Goal: Check status: Check status

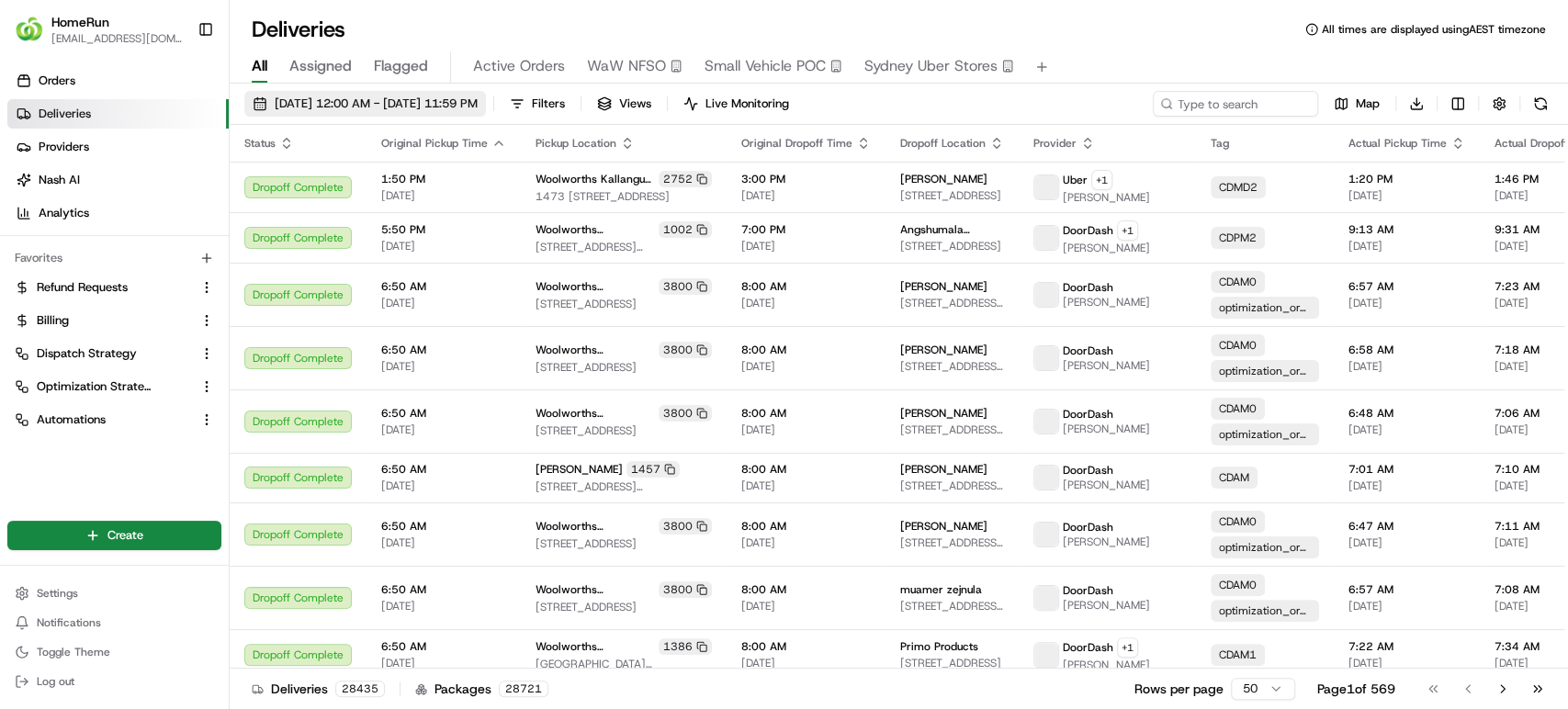
click at [316, 104] on span "[DATE] 12:00 AM - [DATE] 11:59 PM" at bounding box center [376, 104] width 203 height 17
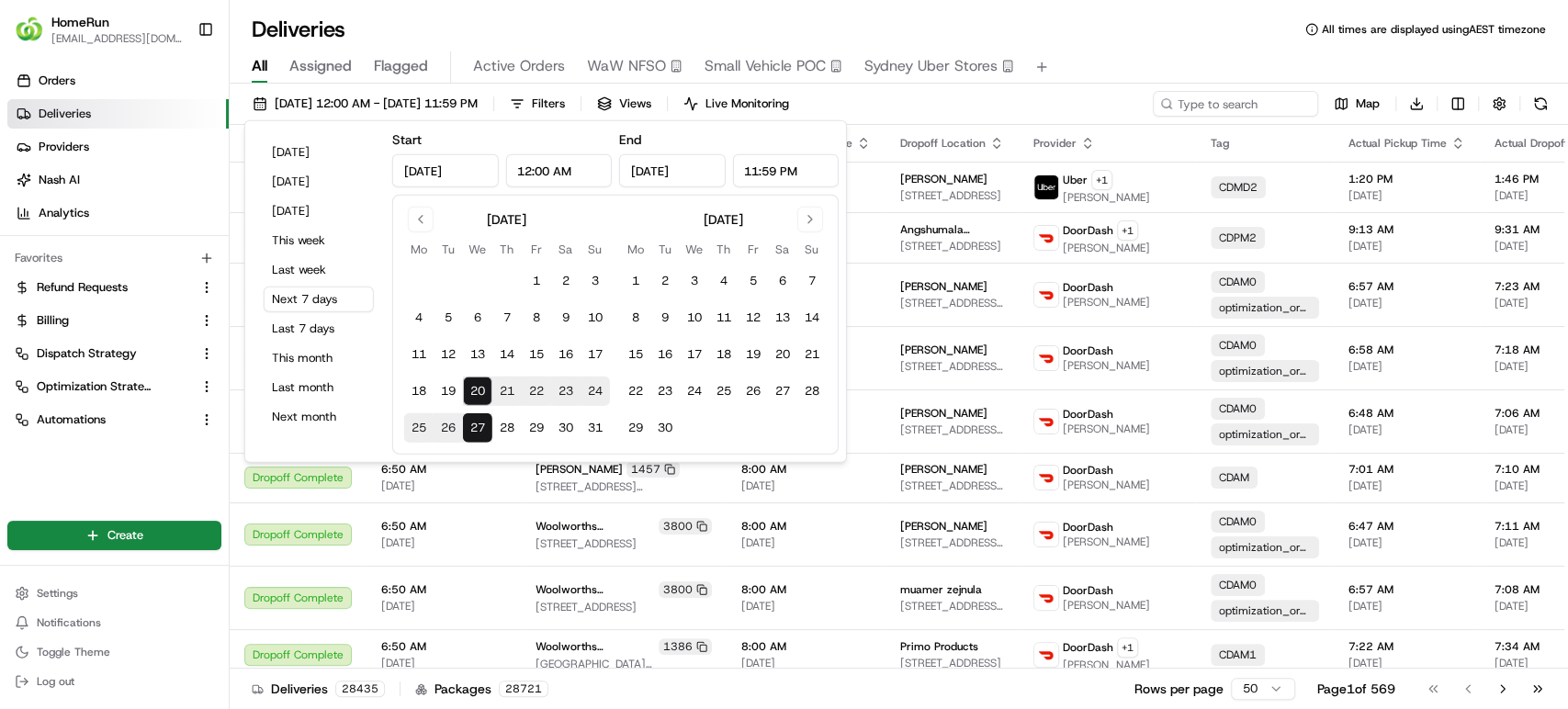
click at [433, 171] on input "[DATE]" at bounding box center [446, 170] width 107 height 33
click at [415, 219] on button "Go to previous month" at bounding box center [420, 219] width 25 height 25
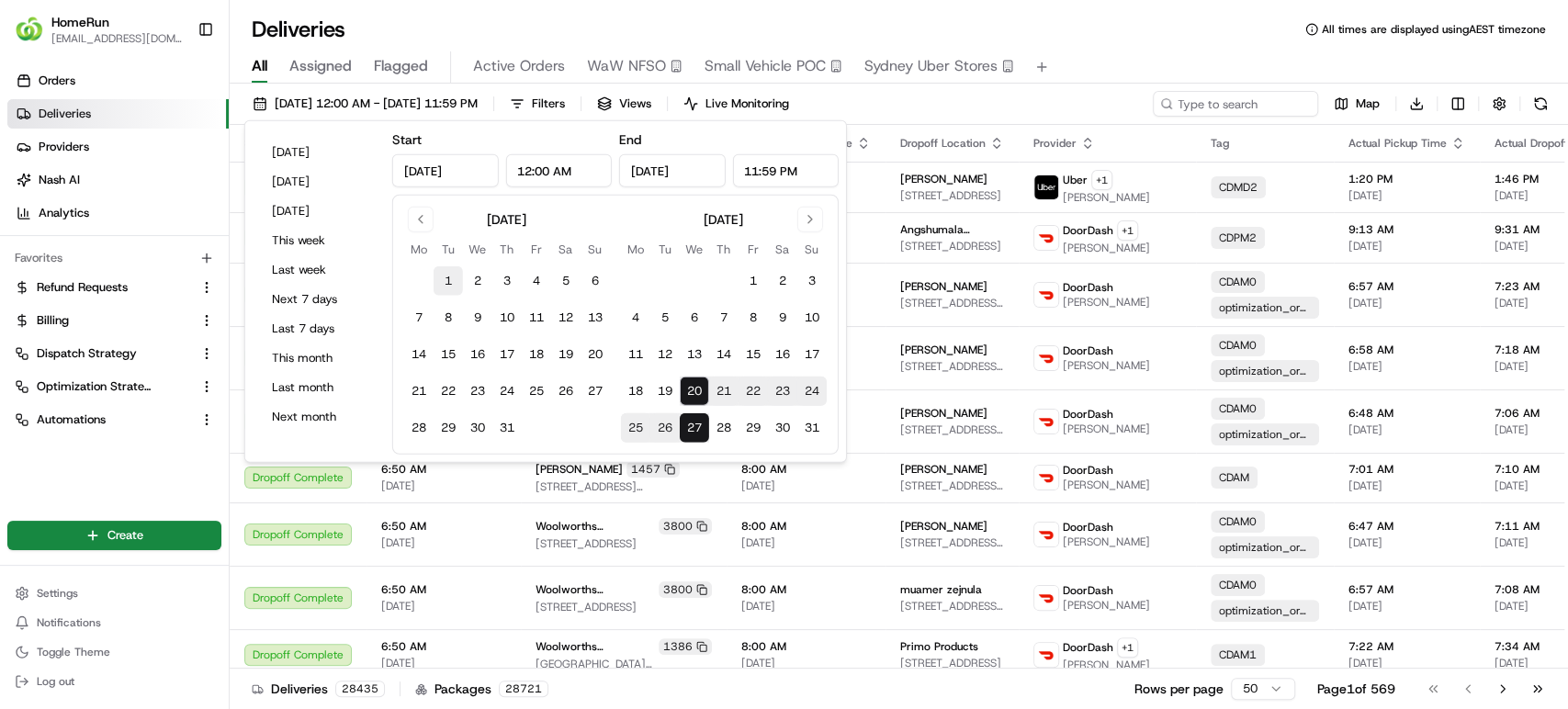
click at [446, 279] on button "1" at bounding box center [447, 280] width 29 height 29
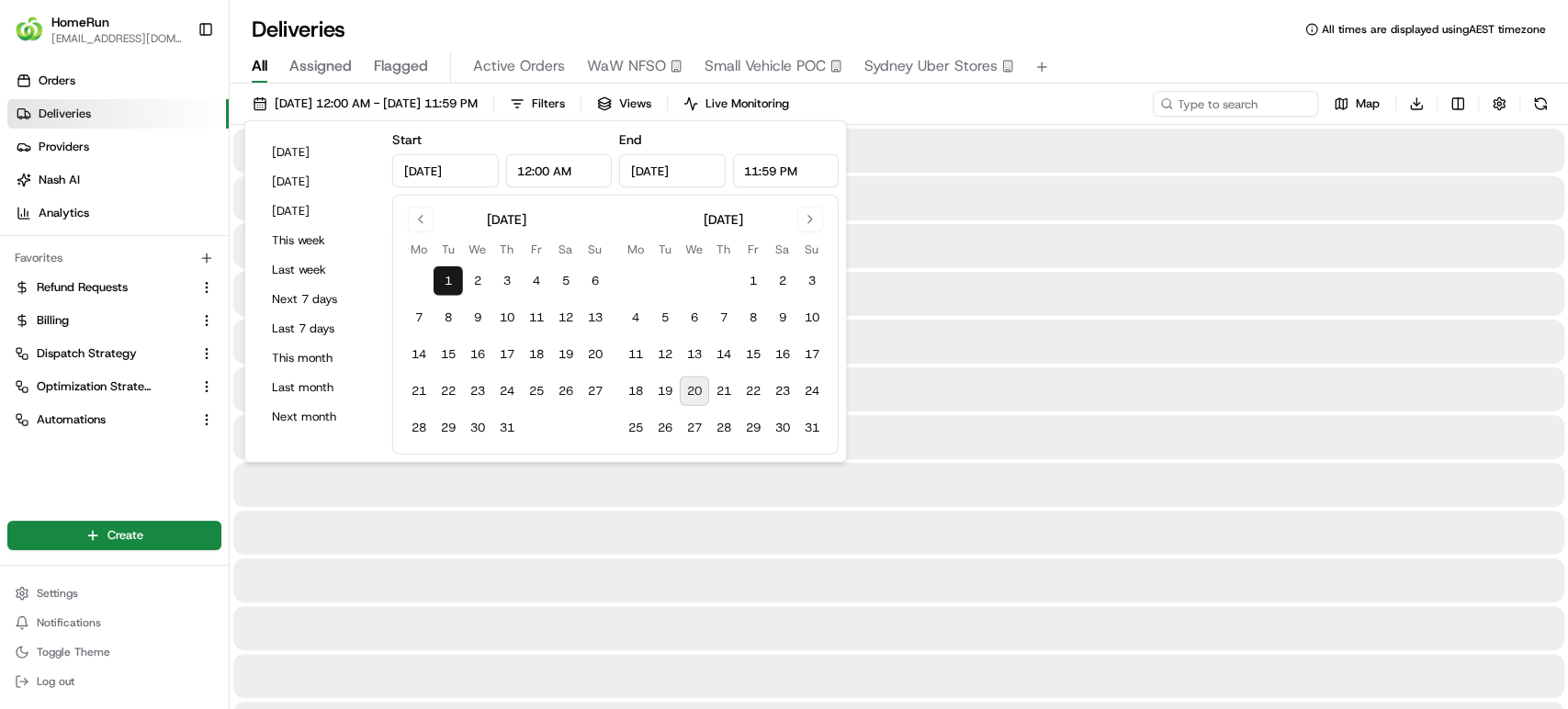
type input "[DATE]"
click at [662, 166] on input "[DATE]" at bounding box center [672, 170] width 107 height 33
click at [697, 392] on button "20" at bounding box center [694, 391] width 29 height 29
type input "[DATE]"
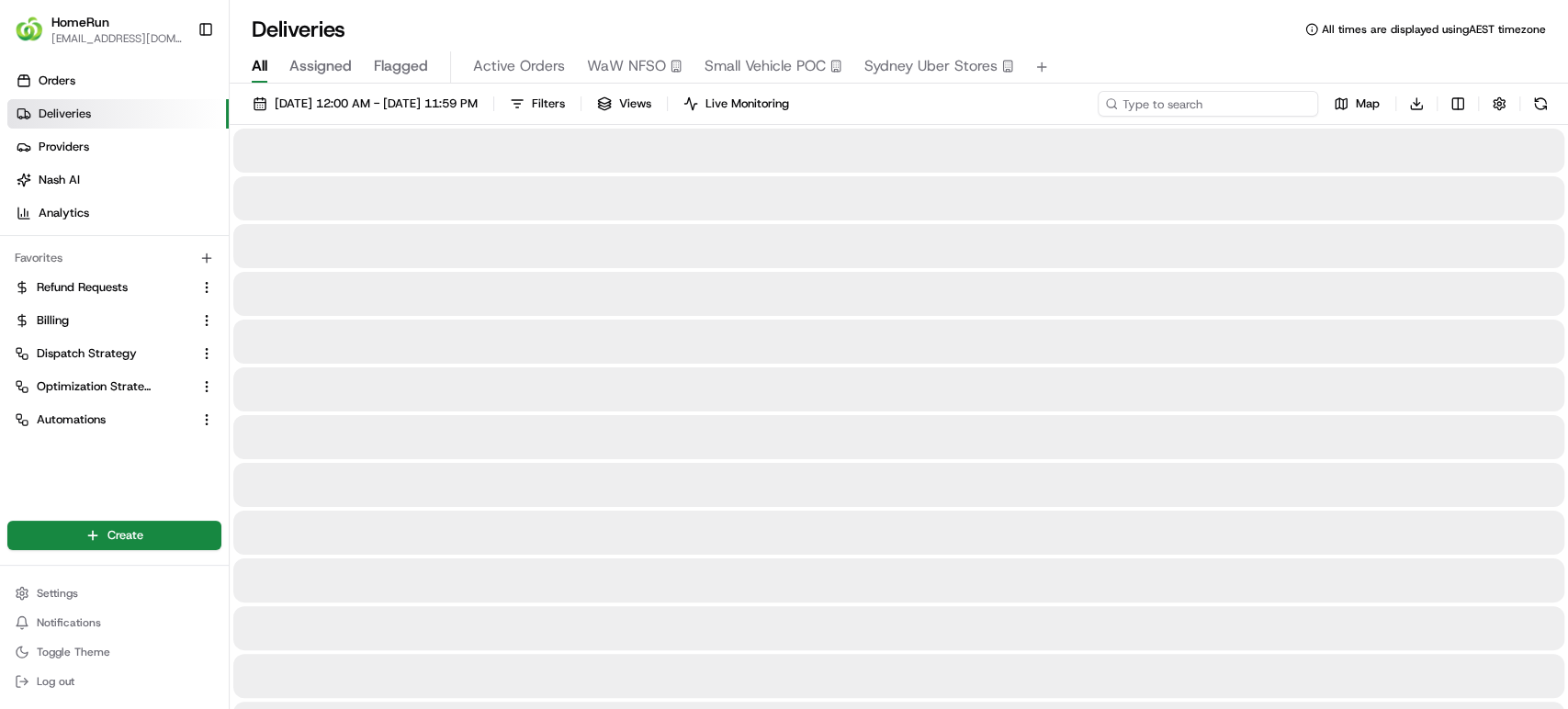
paste input "264622230"
type input "264622230"
click at [1534, 106] on button at bounding box center [1540, 103] width 25 height 25
click at [1256, 105] on input "264622230" at bounding box center [1208, 103] width 221 height 25
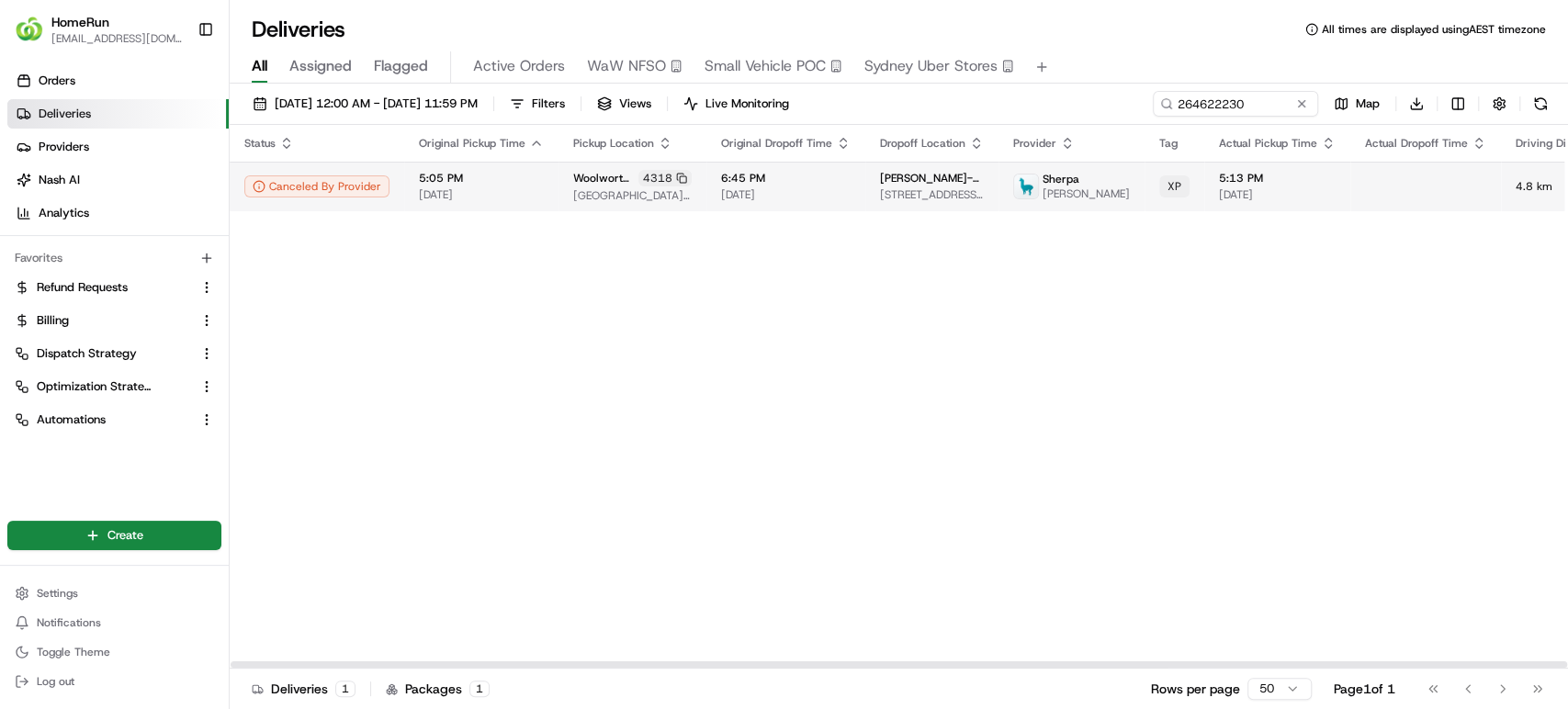
click at [1351, 196] on td at bounding box center [1426, 186] width 151 height 50
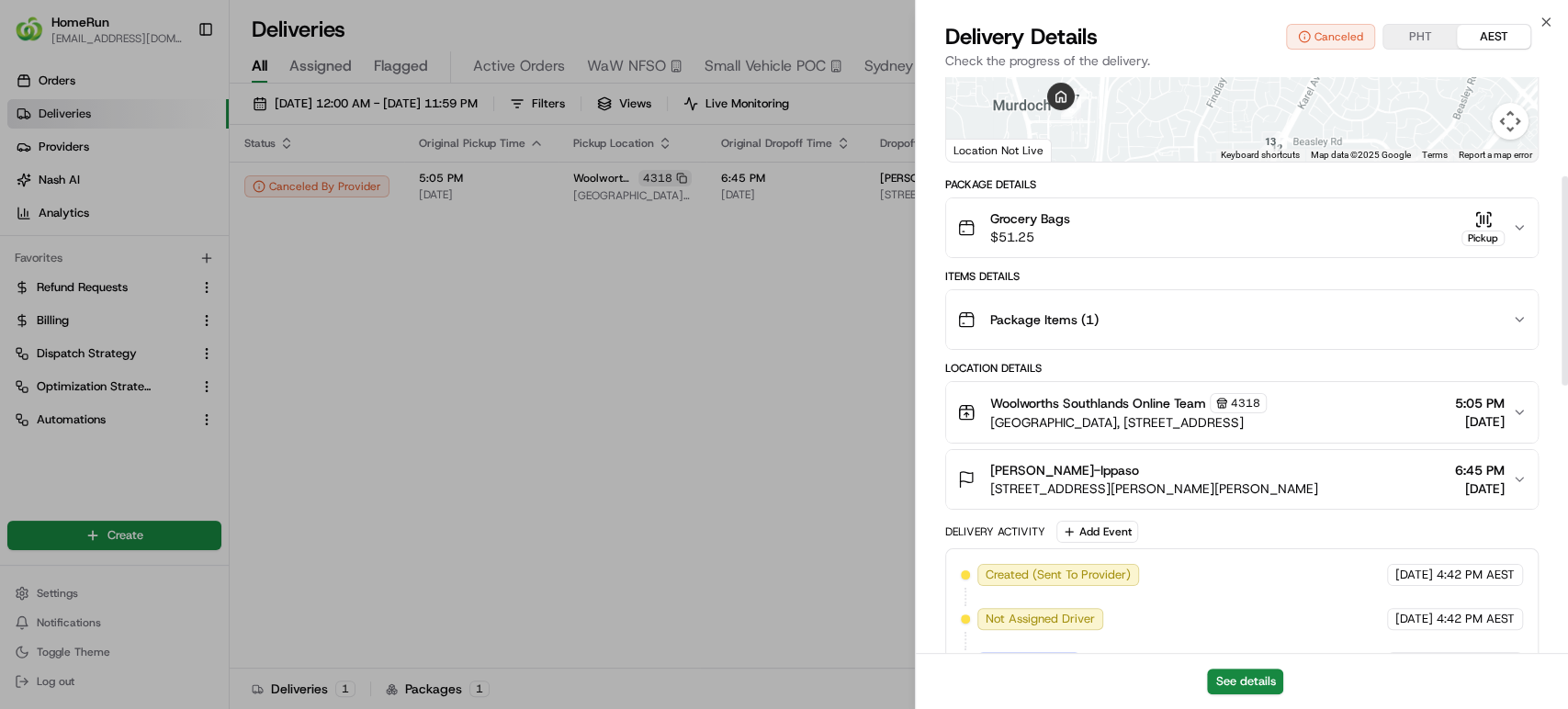
scroll to position [272, 0]
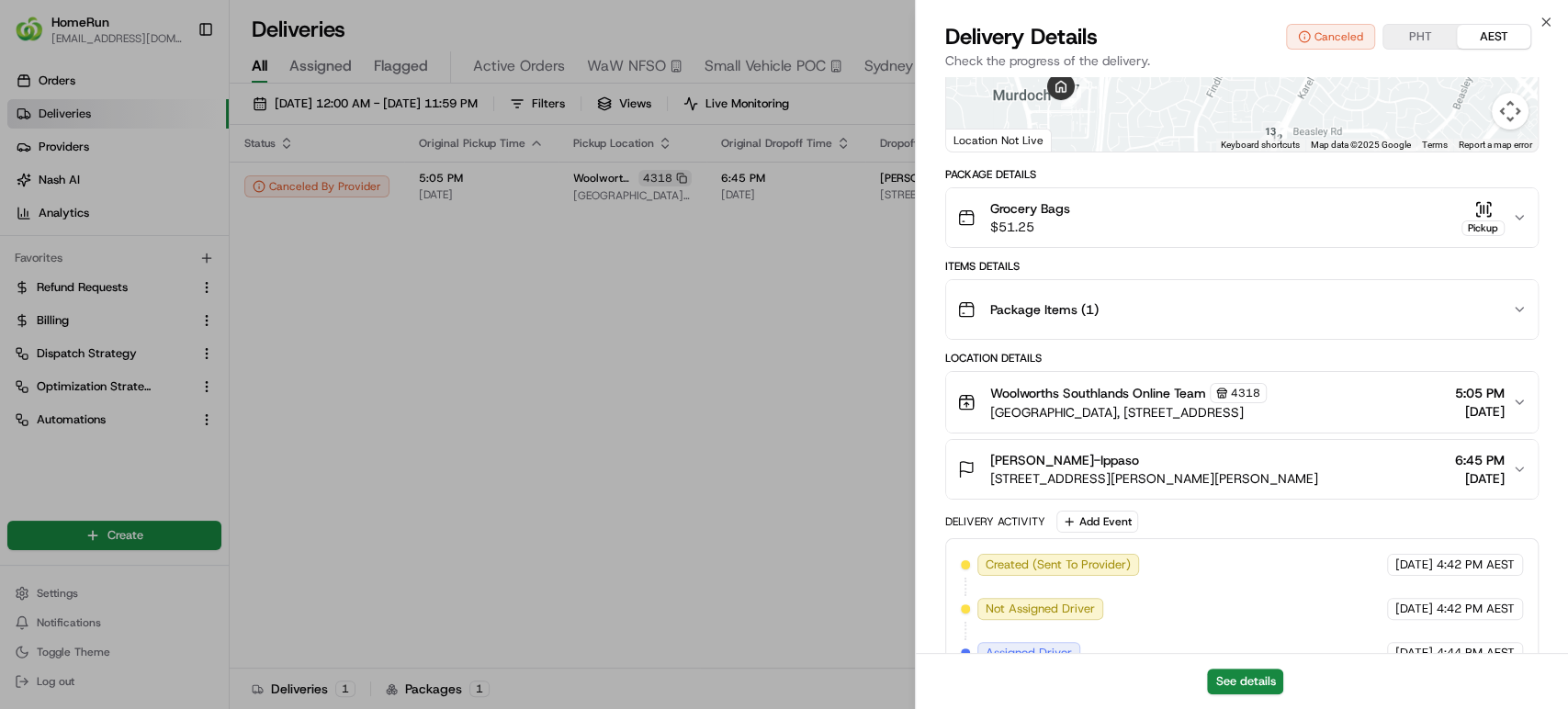
click at [1123, 480] on span "[STREET_ADDRESS][PERSON_NAME][PERSON_NAME]" at bounding box center [1154, 478] width 328 height 18
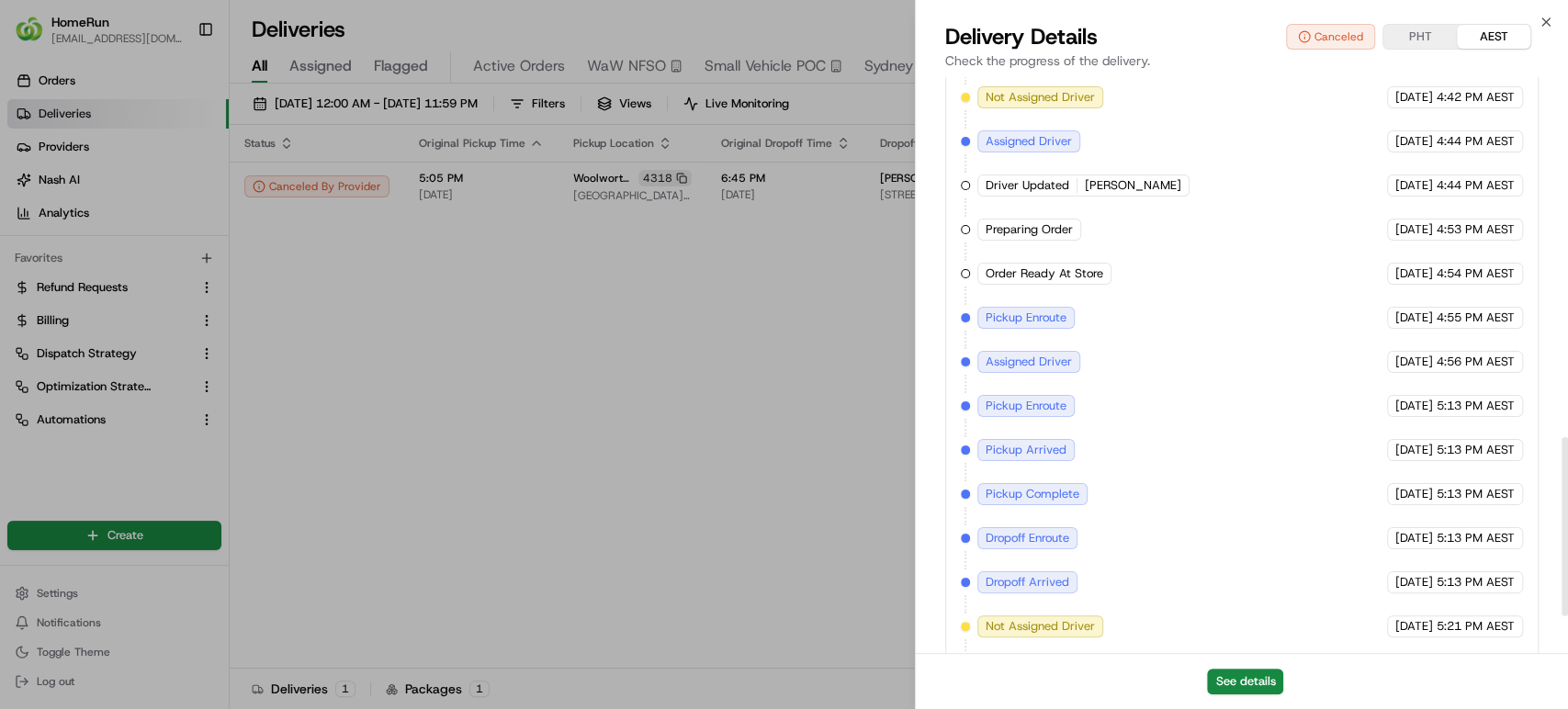
scroll to position [1279, 0]
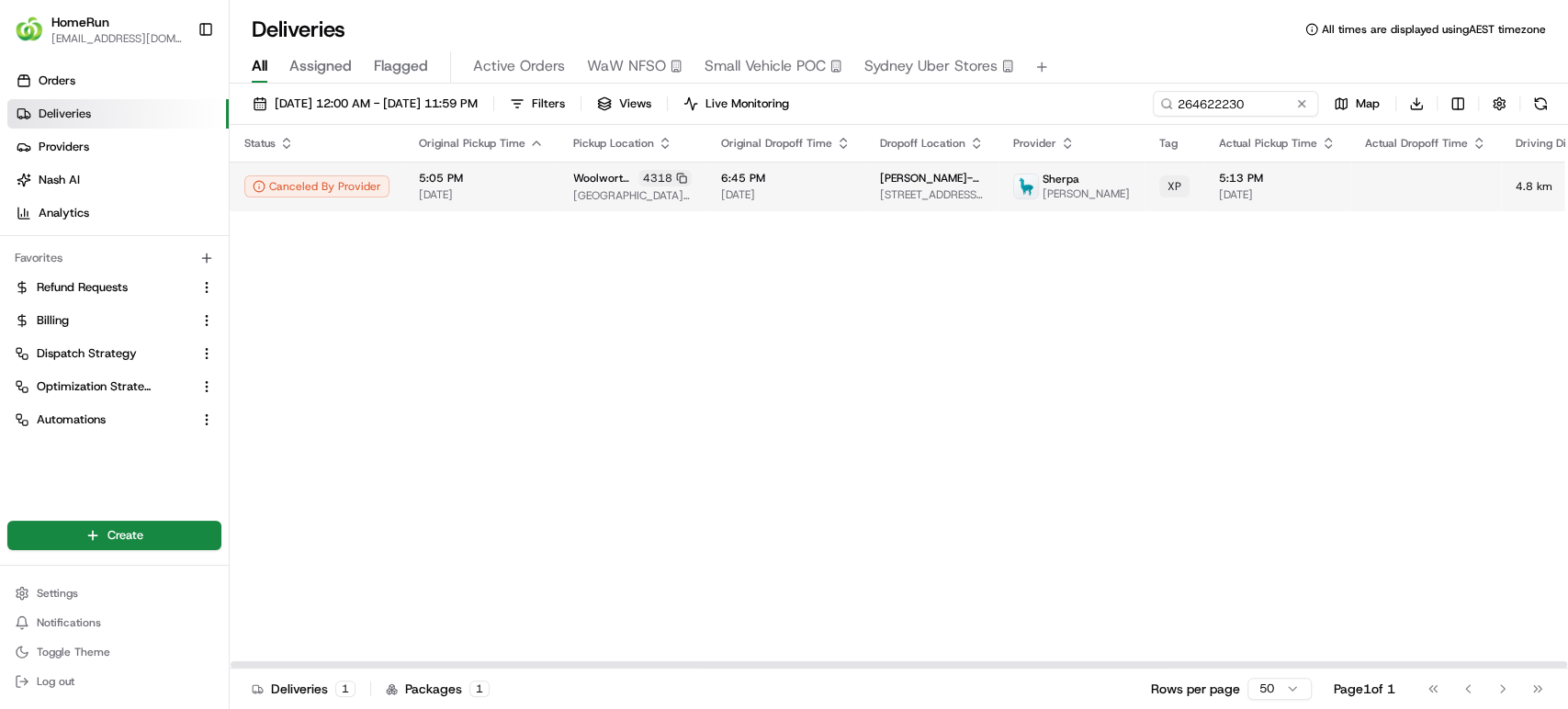
click at [1370, 194] on td at bounding box center [1426, 186] width 151 height 50
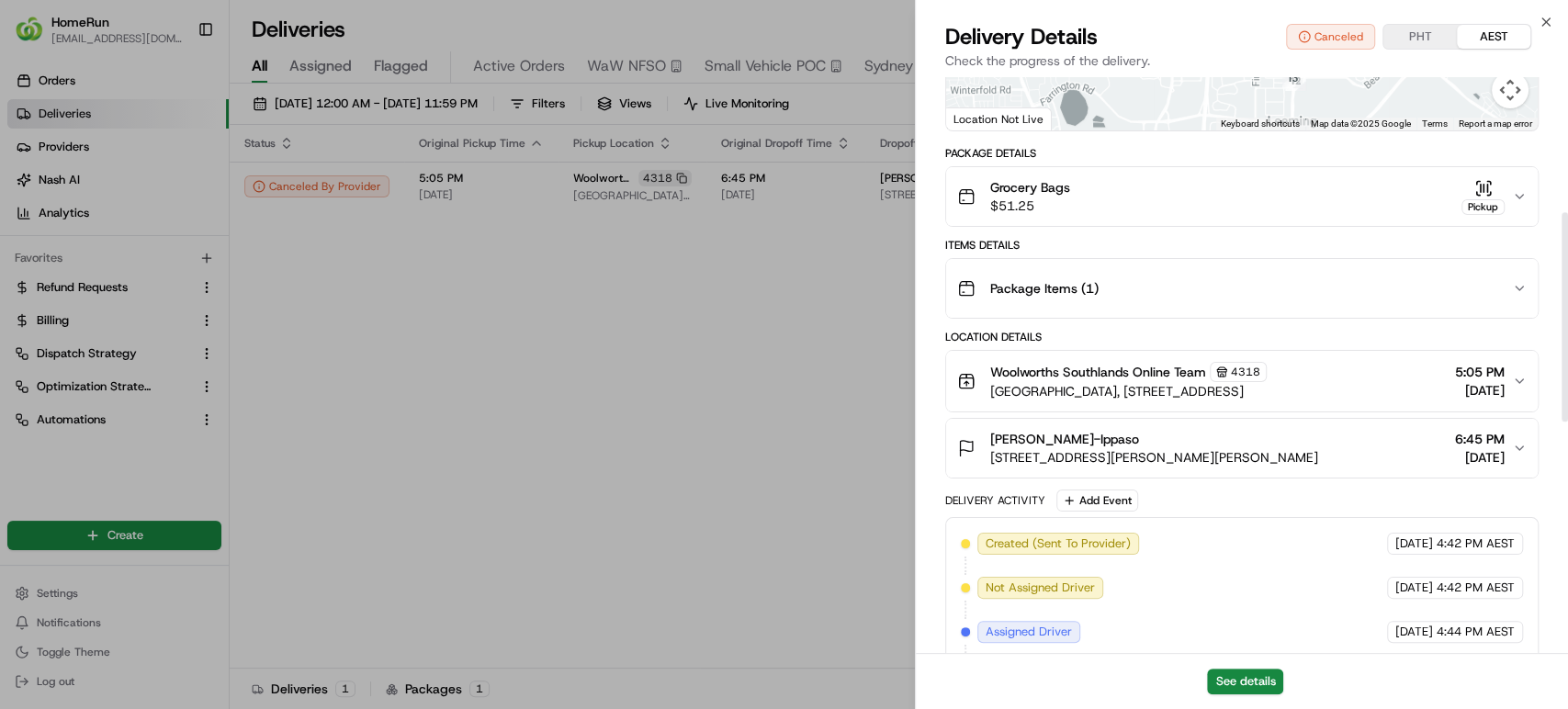
scroll to position [397, 0]
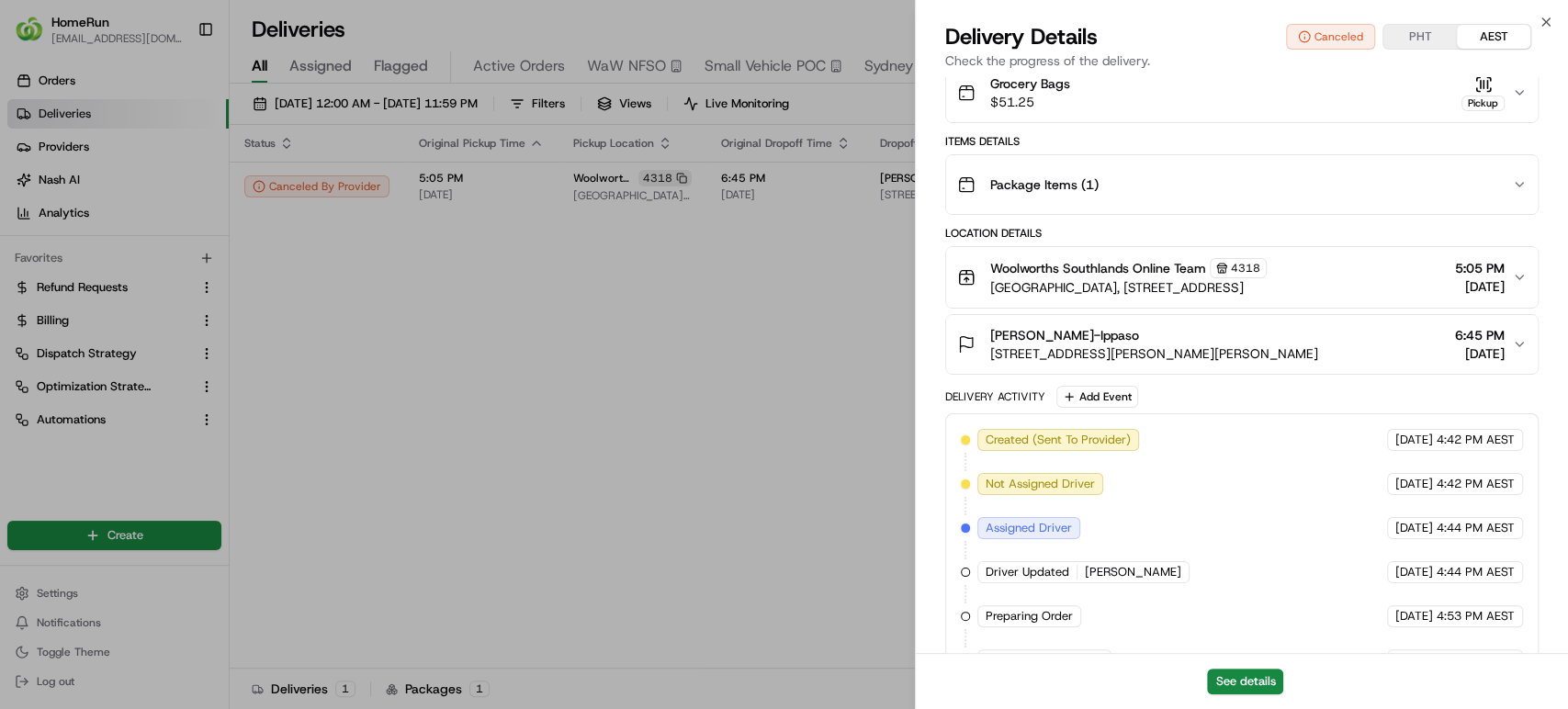
click at [1520, 344] on icon "button" at bounding box center [1520, 345] width 15 height 15
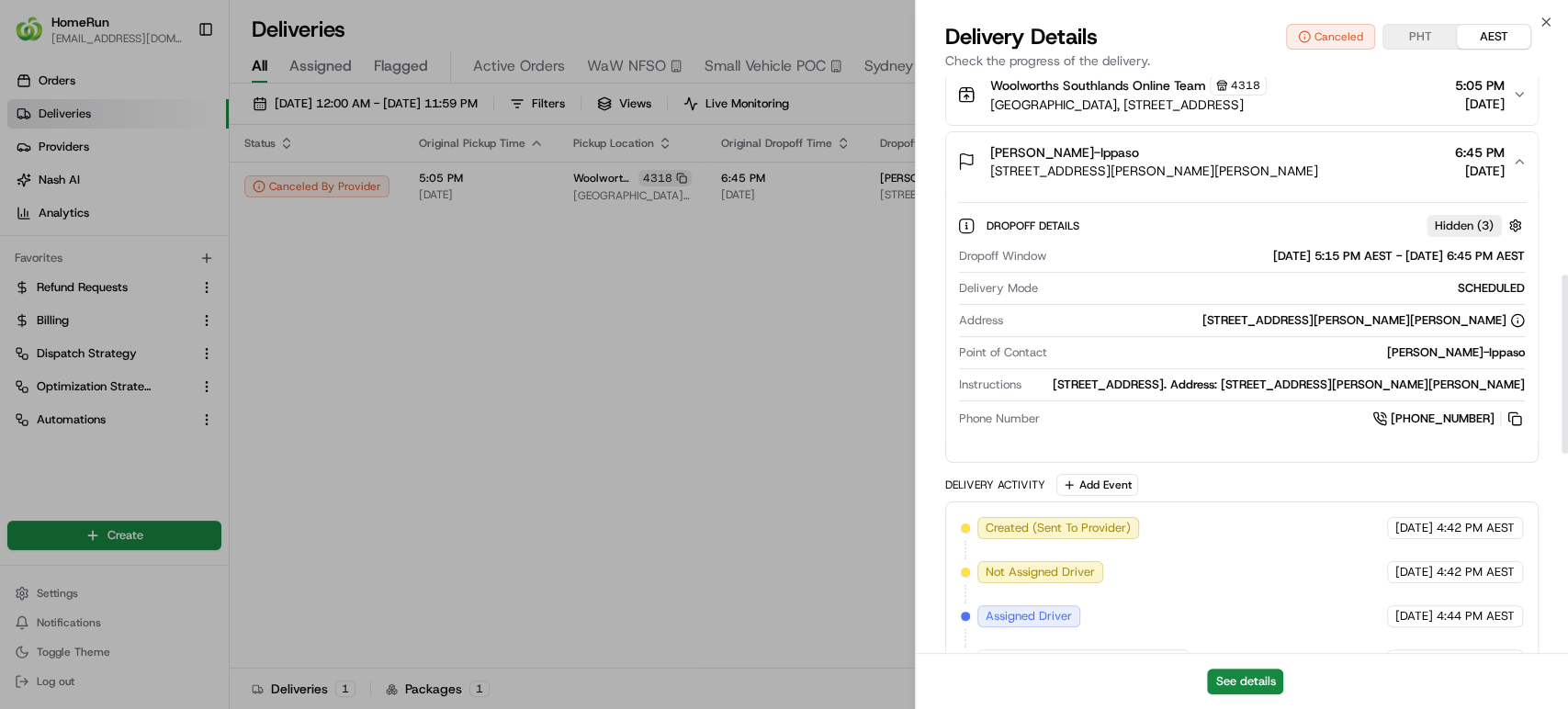
scroll to position [634, 0]
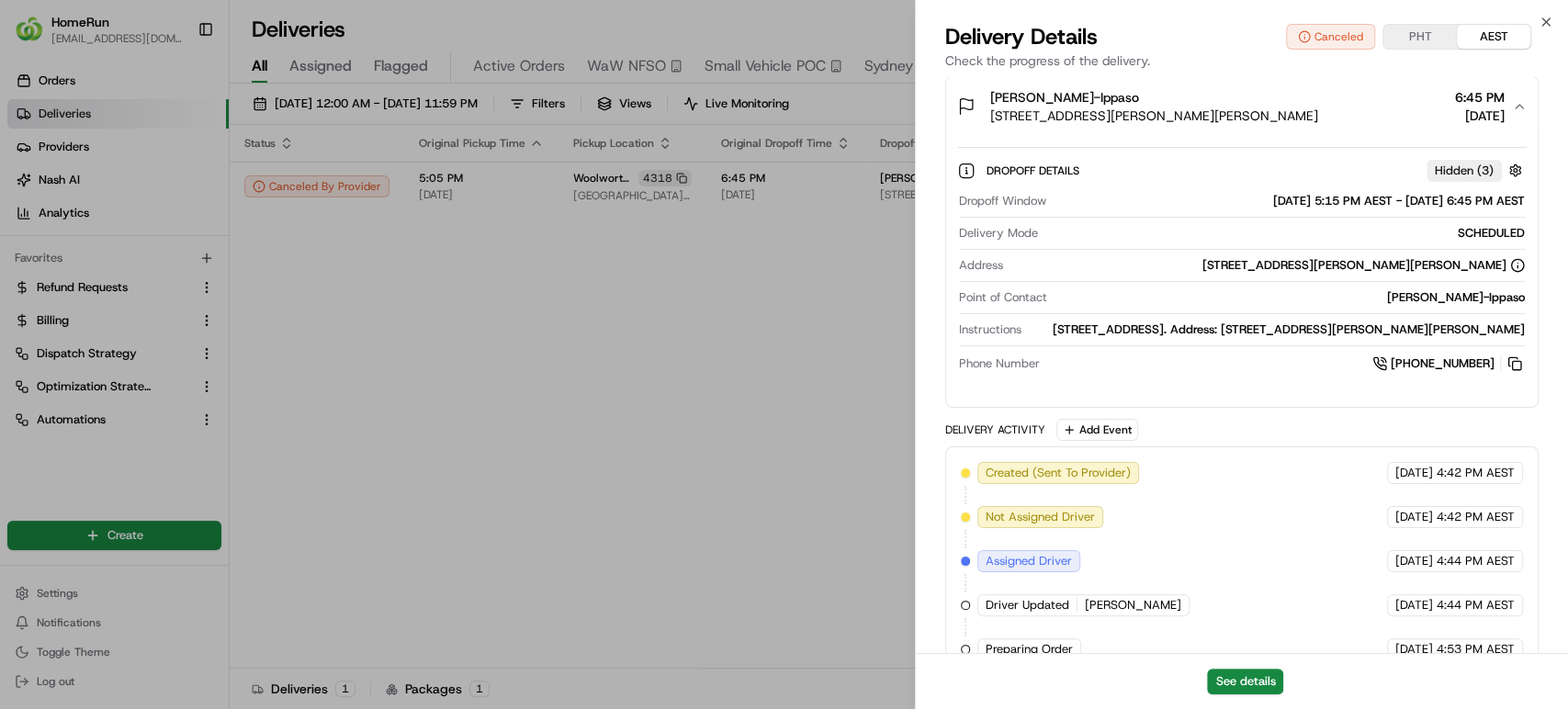
click at [1543, 29] on div "Delivery Details Canceled PHT AEST Check the progress of the delivery." at bounding box center [1241, 49] width 652 height 55
